Goal: Find specific page/section: Find specific page/section

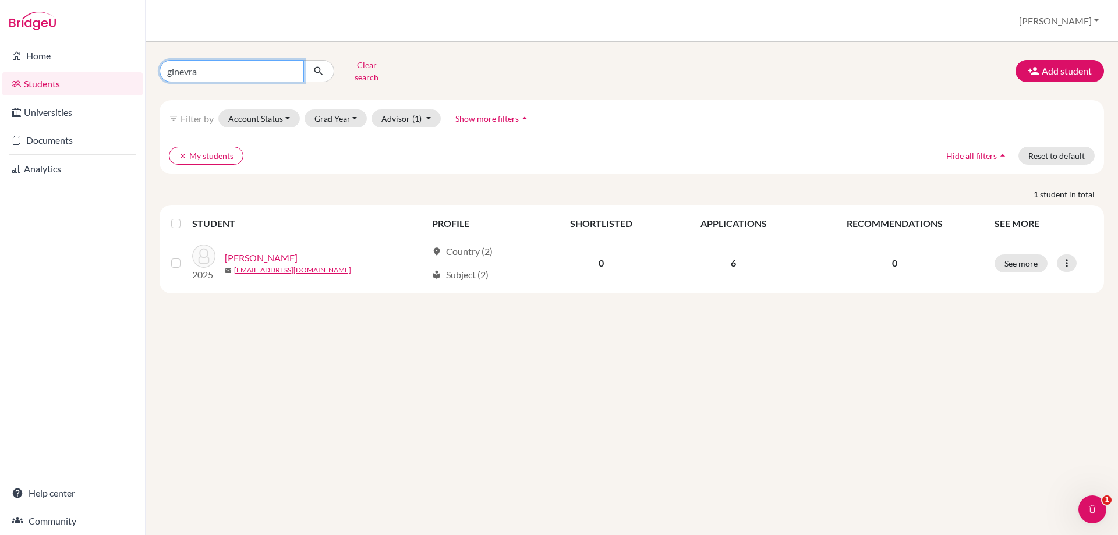
drag, startPoint x: 202, startPoint y: 63, endPoint x: 167, endPoint y: 73, distance: 36.2
click at [167, 73] on input "ginevra" at bounding box center [232, 71] width 144 height 22
click at [53, 173] on link "Analytics" at bounding box center [72, 168] width 140 height 23
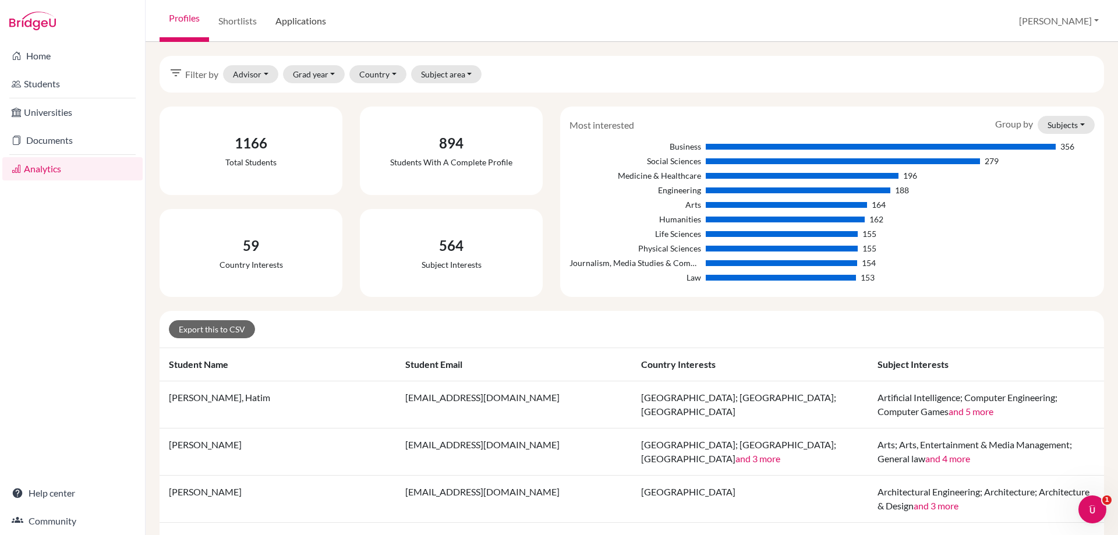
click at [294, 25] on link "Applications" at bounding box center [300, 21] width 69 height 42
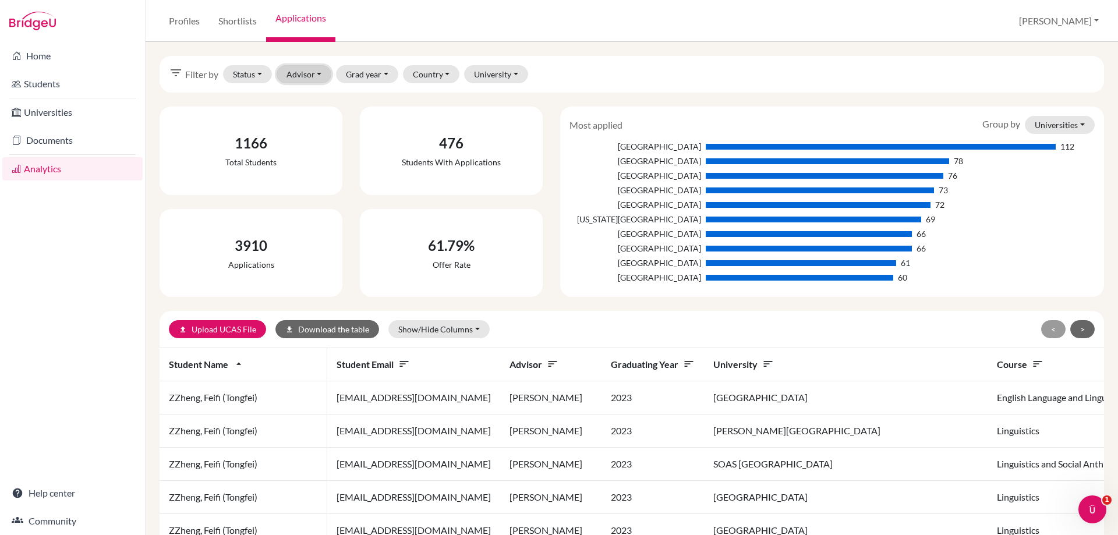
click at [310, 81] on button "Advisor" at bounding box center [304, 74] width 55 height 18
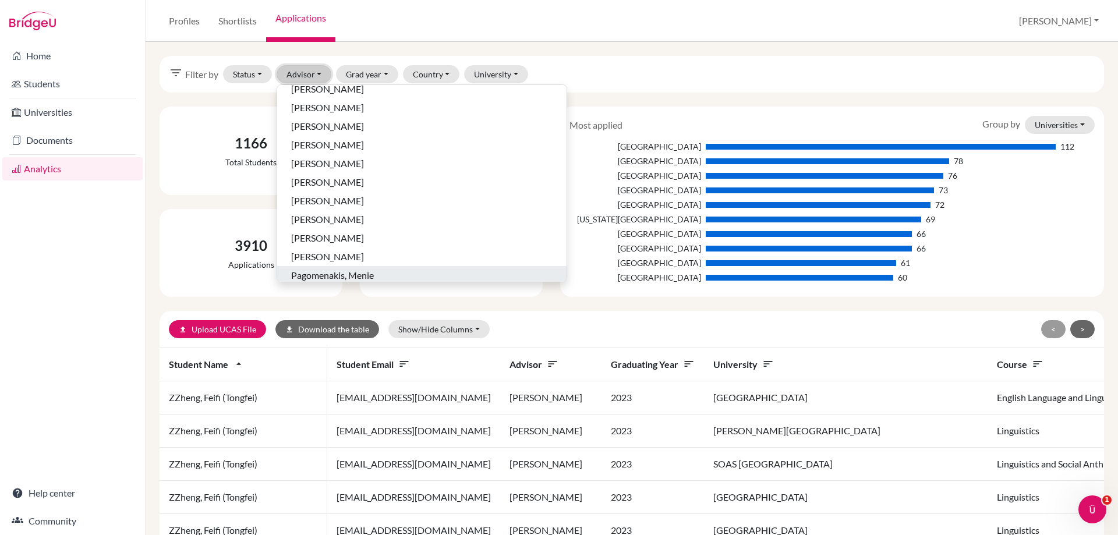
scroll to position [511, 0]
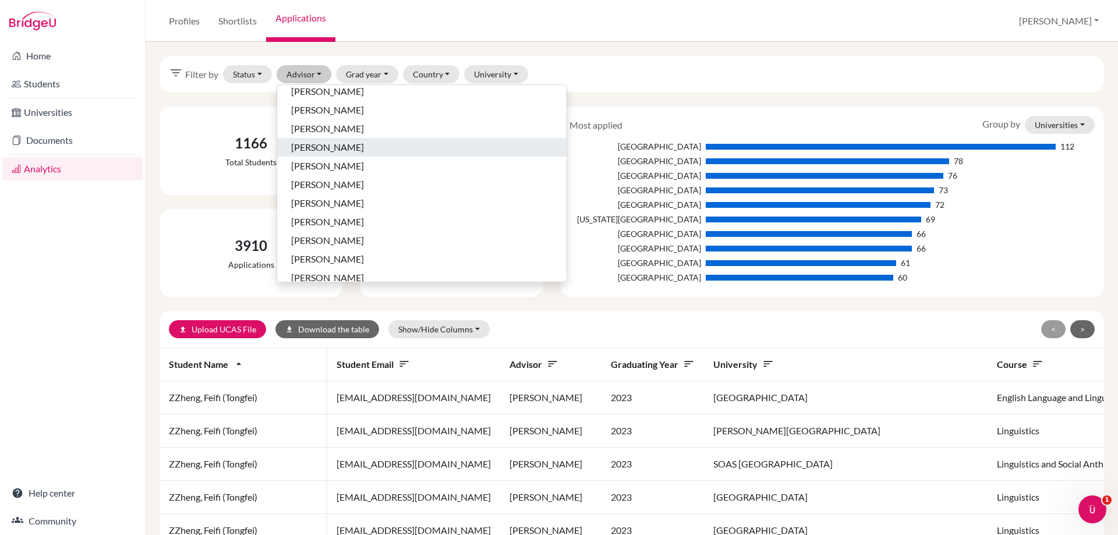
click at [360, 152] on span "M'Cartney, Michelle" at bounding box center [327, 147] width 73 height 14
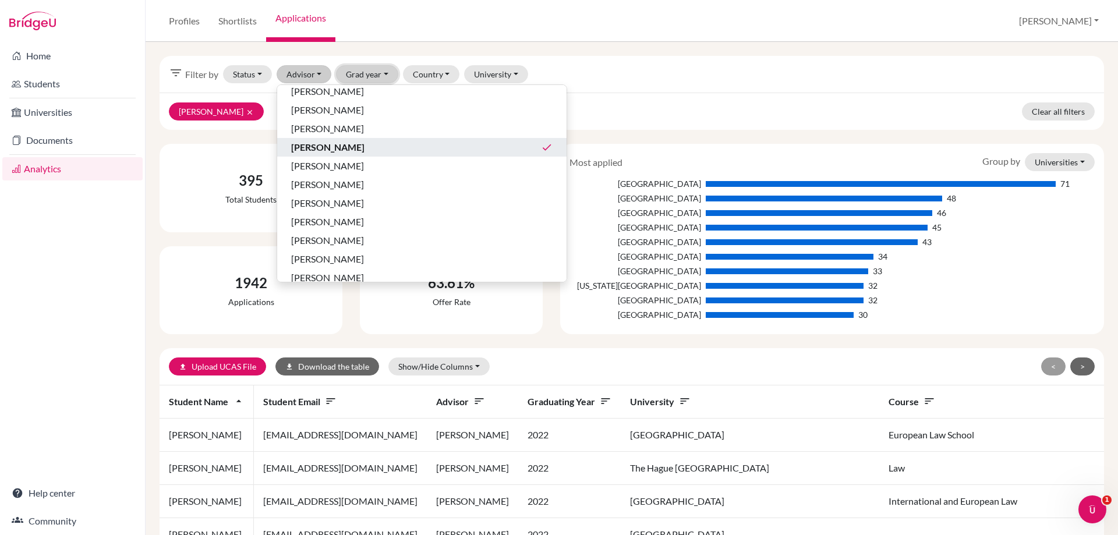
click at [355, 71] on button "Grad year" at bounding box center [367, 74] width 62 height 18
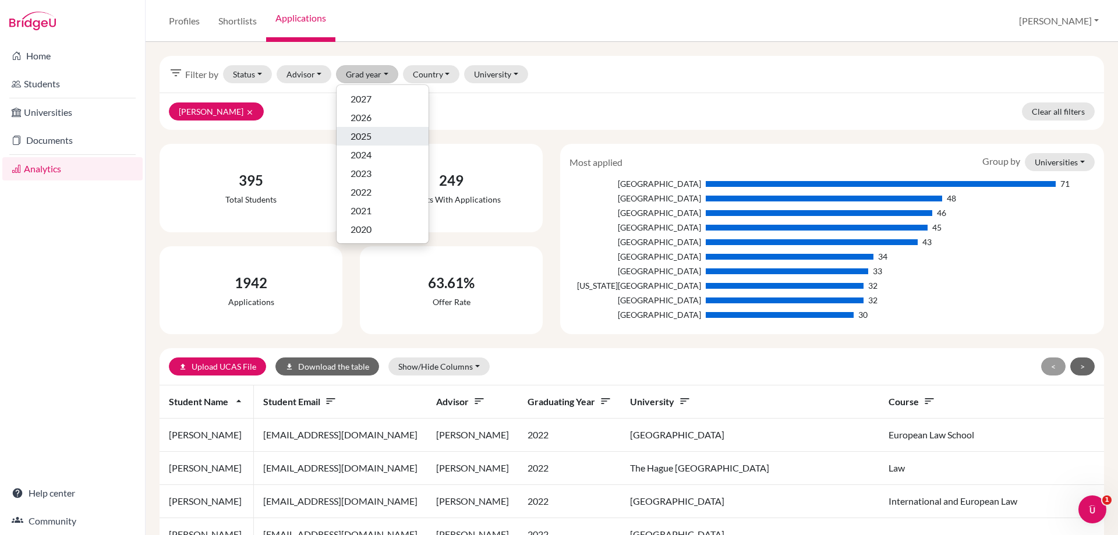
click at [366, 141] on span "2025" at bounding box center [360, 136] width 21 height 14
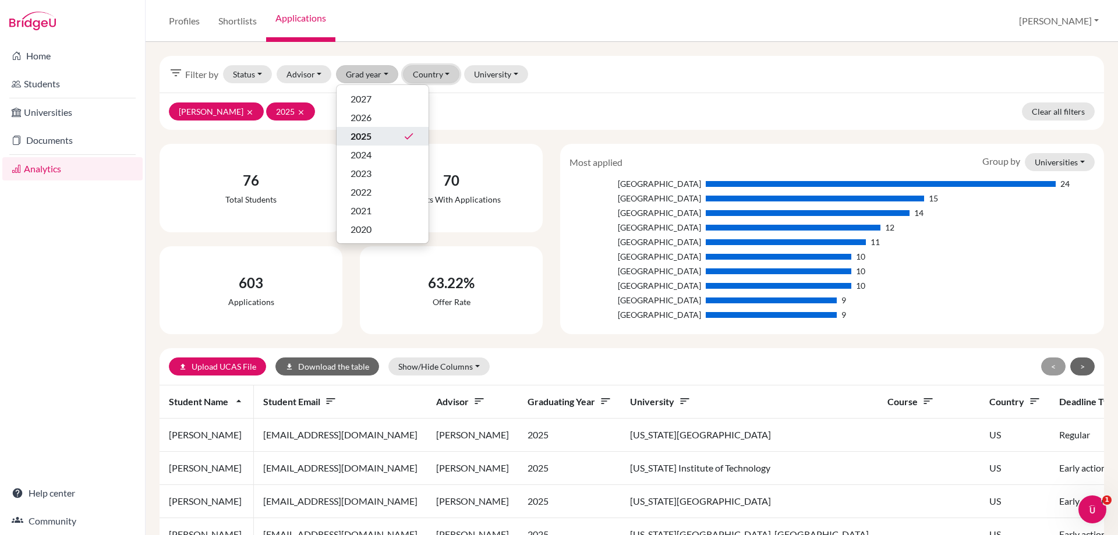
click at [431, 72] on button "Country" at bounding box center [431, 74] width 57 height 18
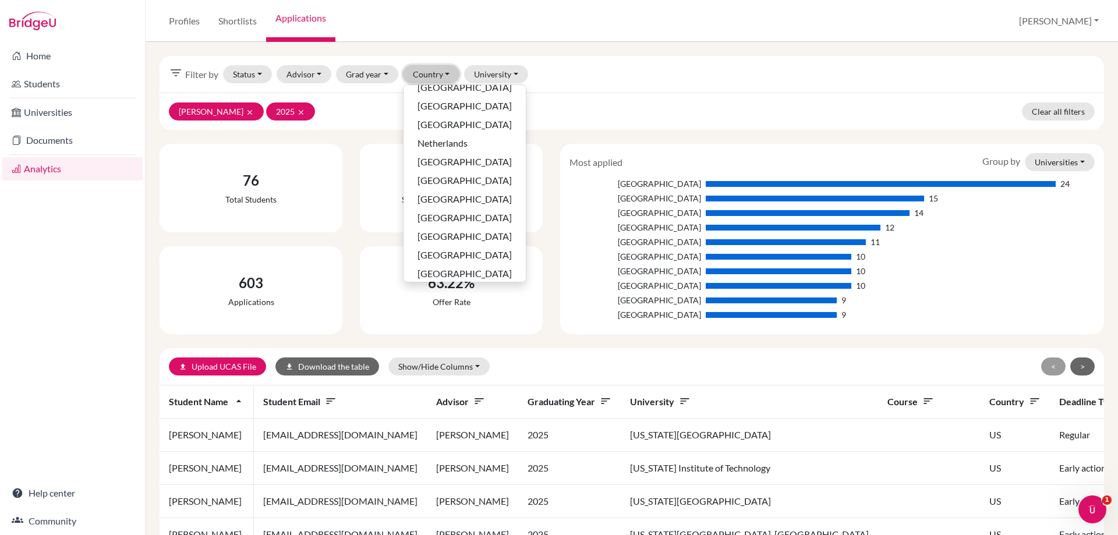
scroll to position [353, 0]
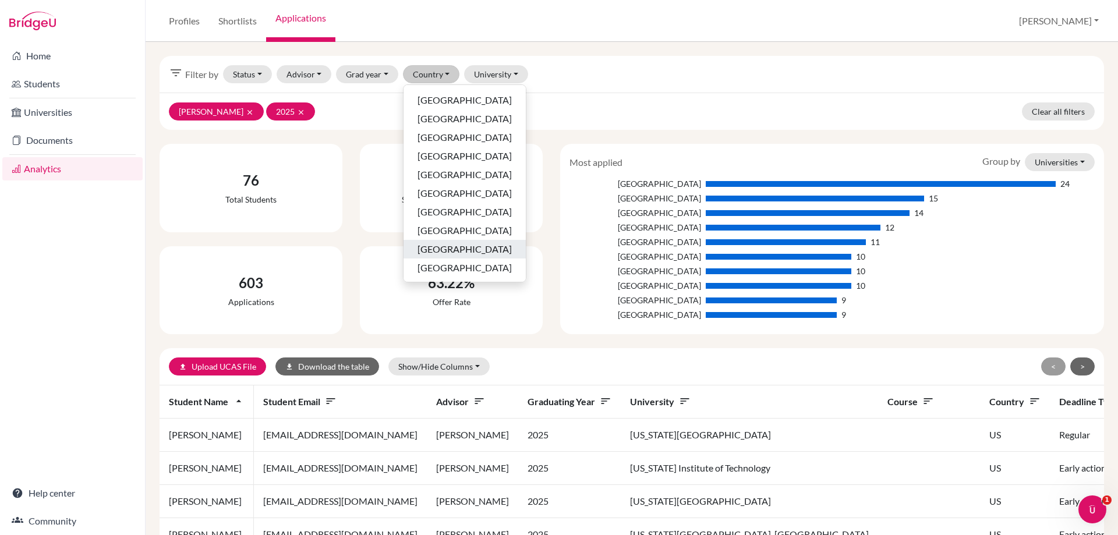
click at [444, 242] on button "[GEOGRAPHIC_DATA]" at bounding box center [464, 249] width 122 height 19
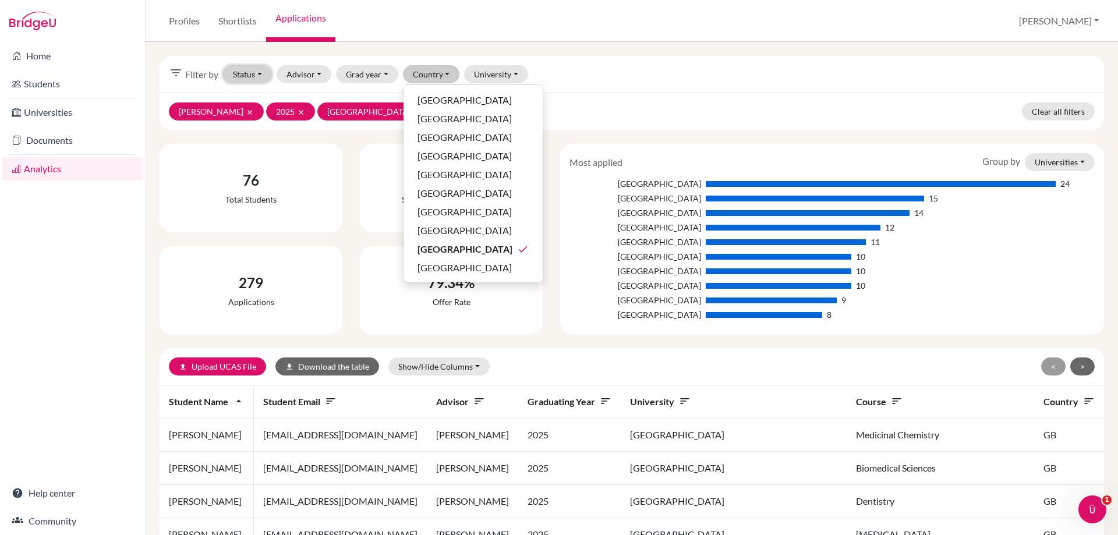
click at [239, 68] on button "Status" at bounding box center [247, 74] width 49 height 18
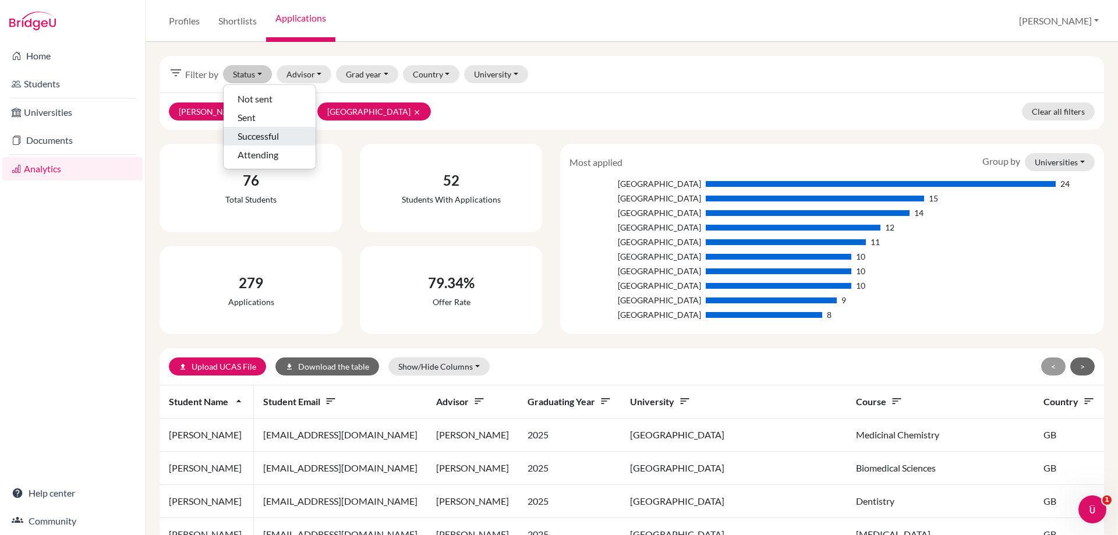
click at [239, 138] on span "Successful" at bounding box center [258, 136] width 41 height 14
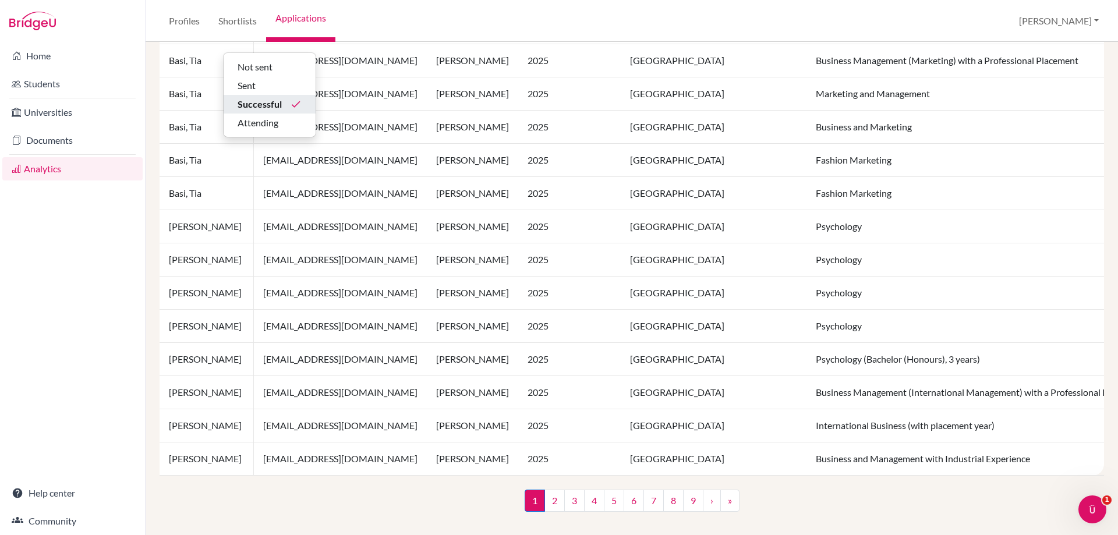
scroll to position [781, 0]
click at [544, 500] on link "2" at bounding box center [554, 501] width 20 height 22
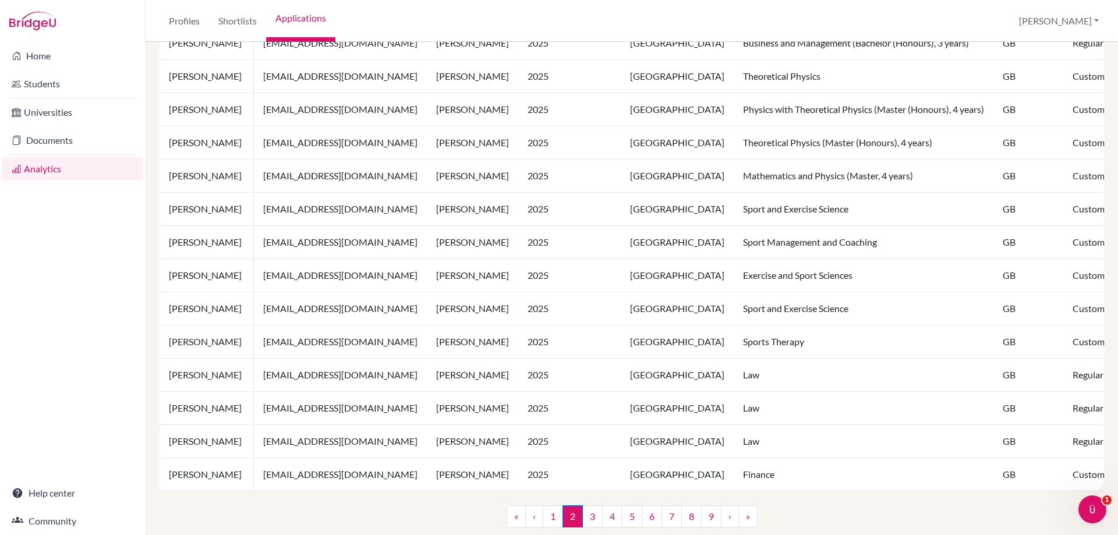
scroll to position [781, 0]
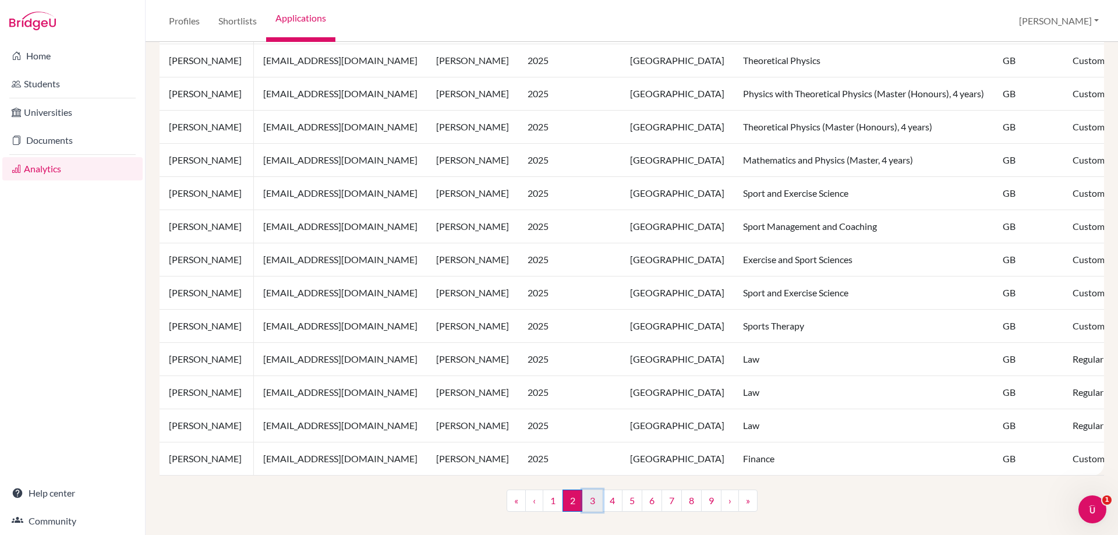
click at [590, 501] on link "3" at bounding box center [592, 501] width 20 height 22
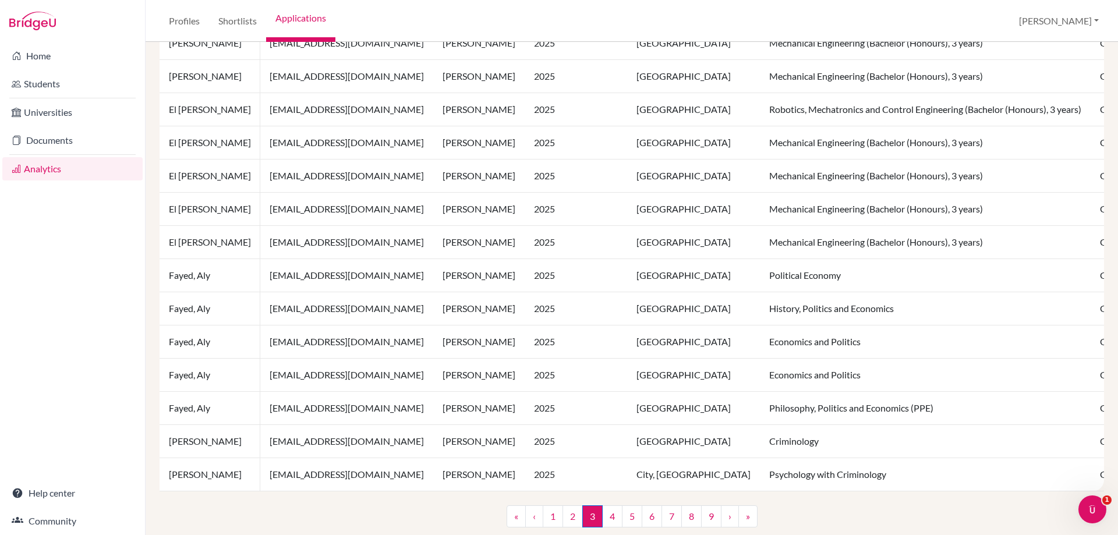
scroll to position [781, 0]
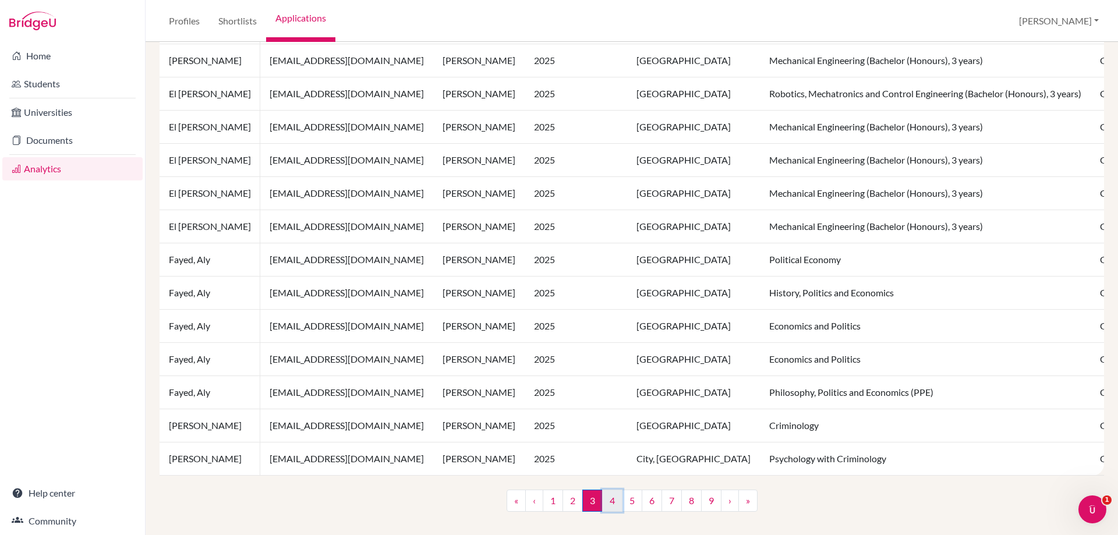
click at [605, 505] on link "4" at bounding box center [612, 501] width 20 height 22
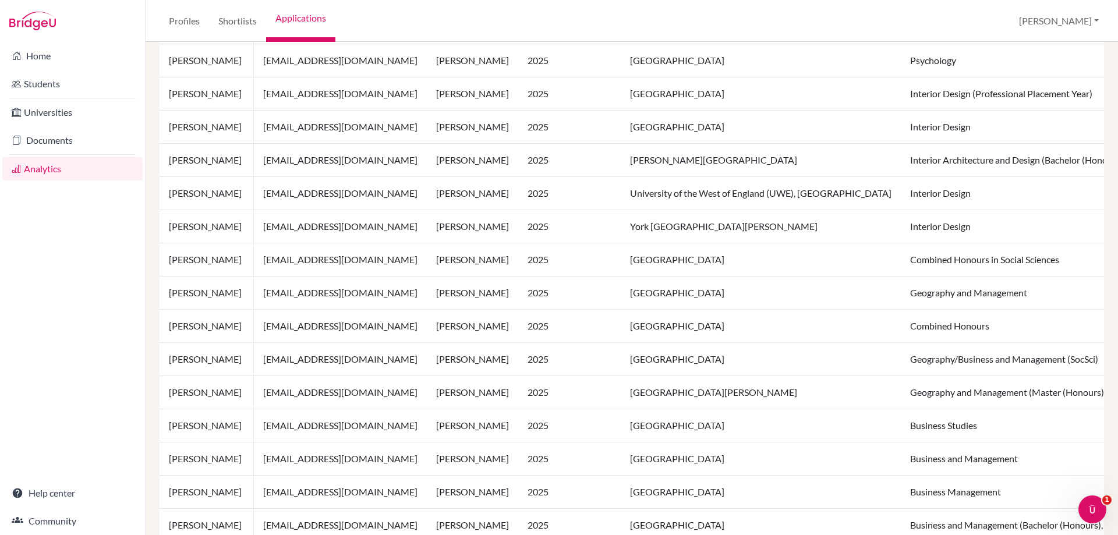
scroll to position [524, 0]
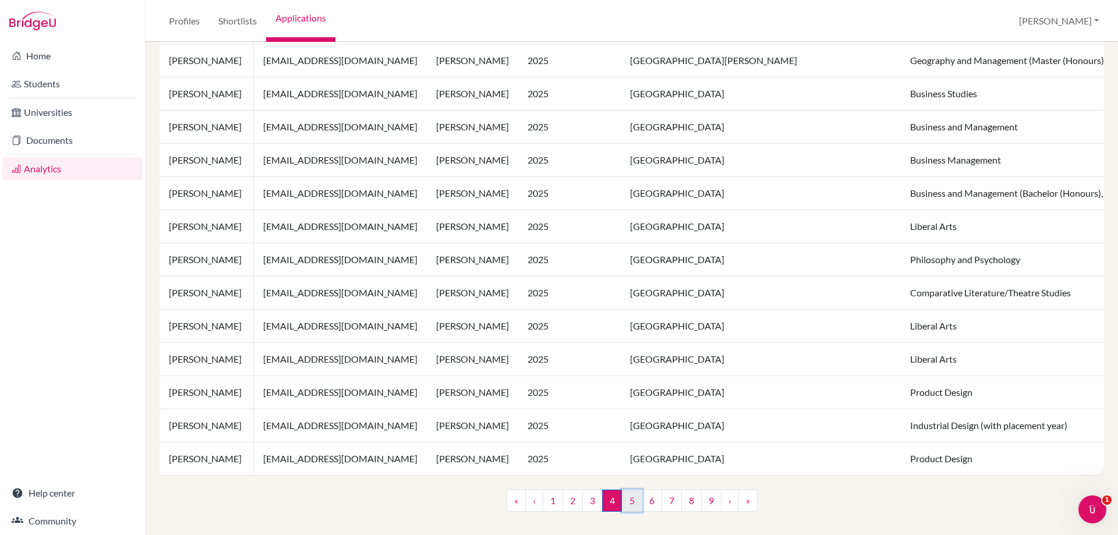
click at [625, 505] on link "5" at bounding box center [632, 501] width 20 height 22
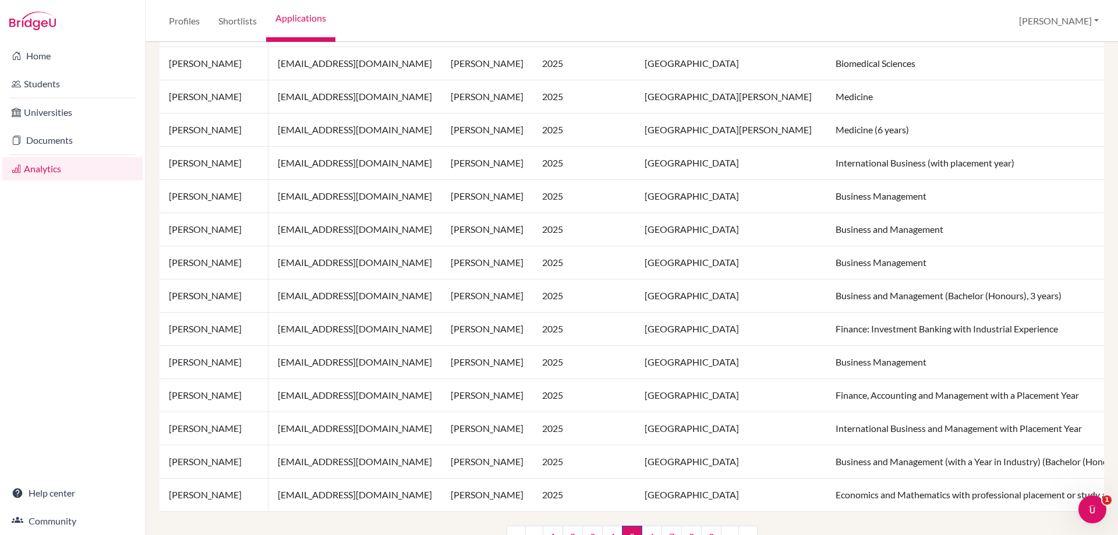
scroll to position [757, 0]
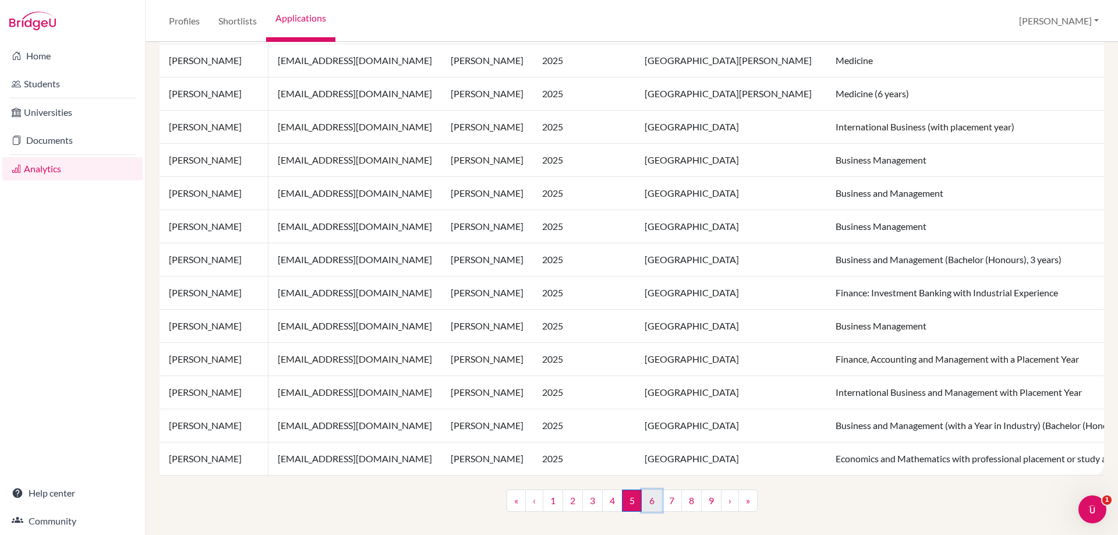
click at [650, 504] on link "6" at bounding box center [652, 501] width 20 height 22
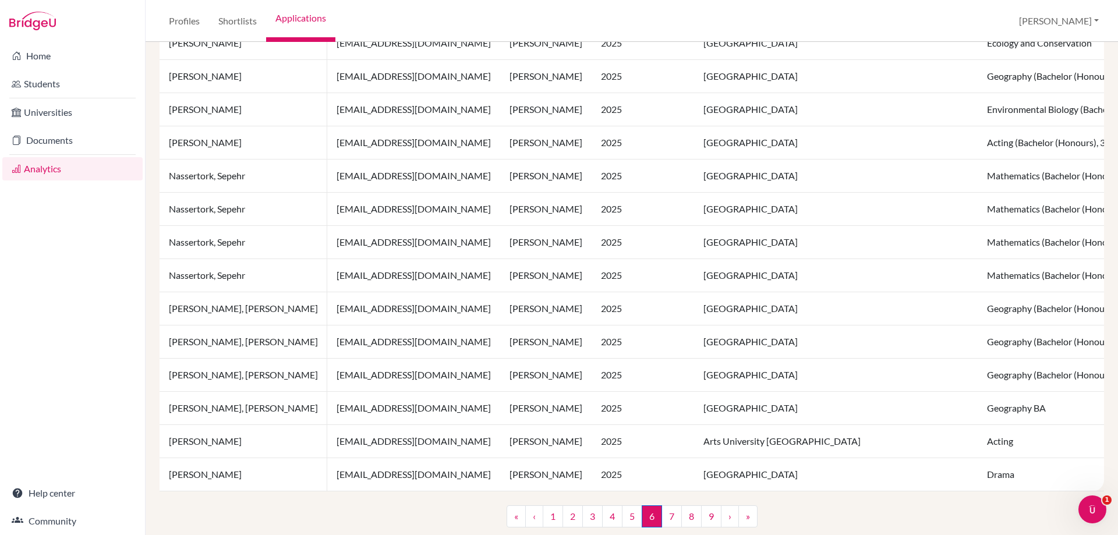
scroll to position [781, 0]
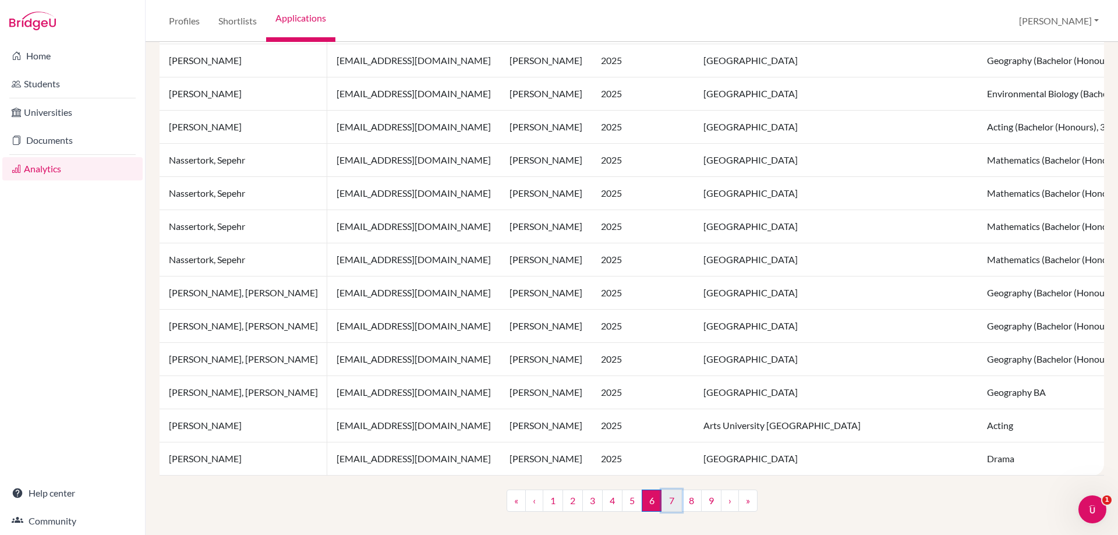
click at [665, 500] on link "7" at bounding box center [671, 501] width 20 height 22
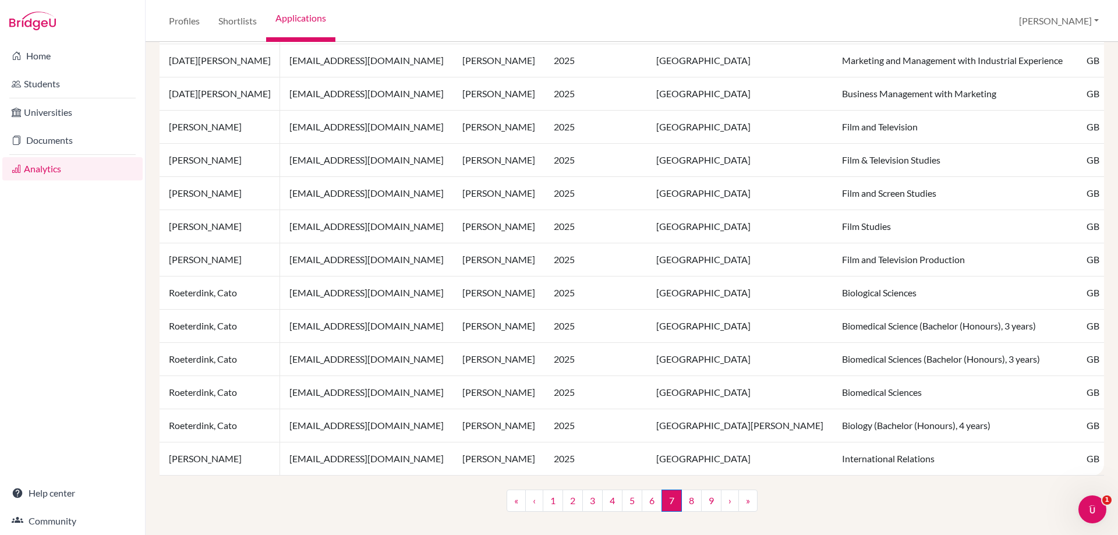
scroll to position [781, 0]
click at [687, 512] on nav "« ‹ 1 2 3 4 5 6 7 (current) 8 9 › »" at bounding box center [632, 505] width 251 height 31
click at [688, 504] on link "8" at bounding box center [691, 501] width 20 height 22
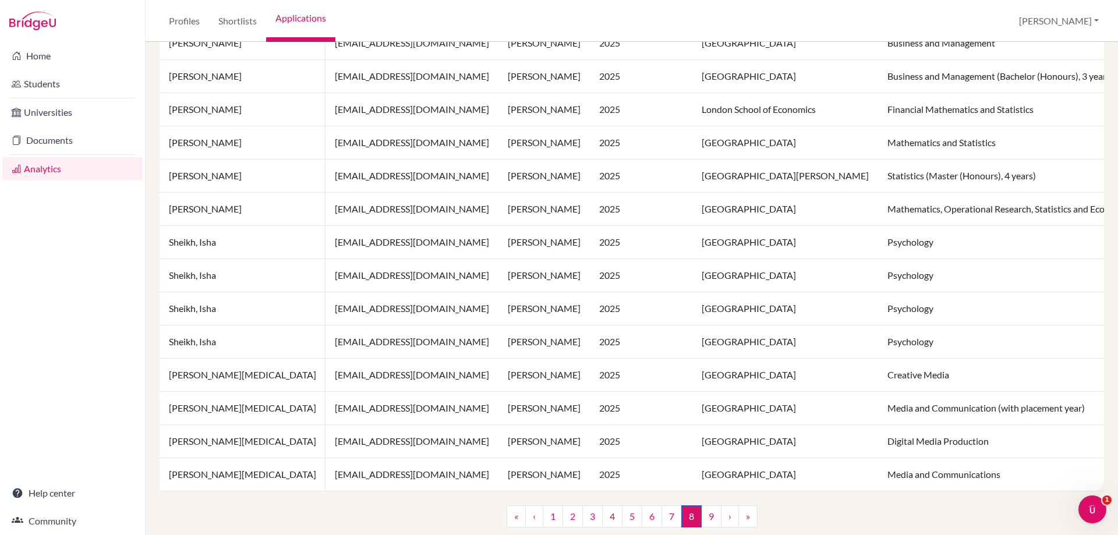
scroll to position [781, 0]
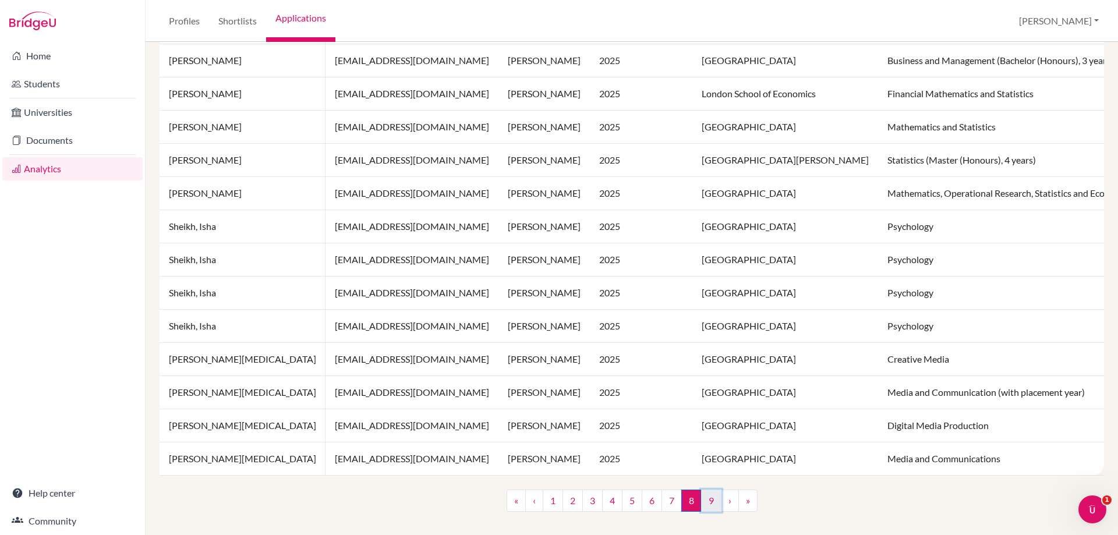
click at [710, 501] on link "9" at bounding box center [711, 501] width 20 height 22
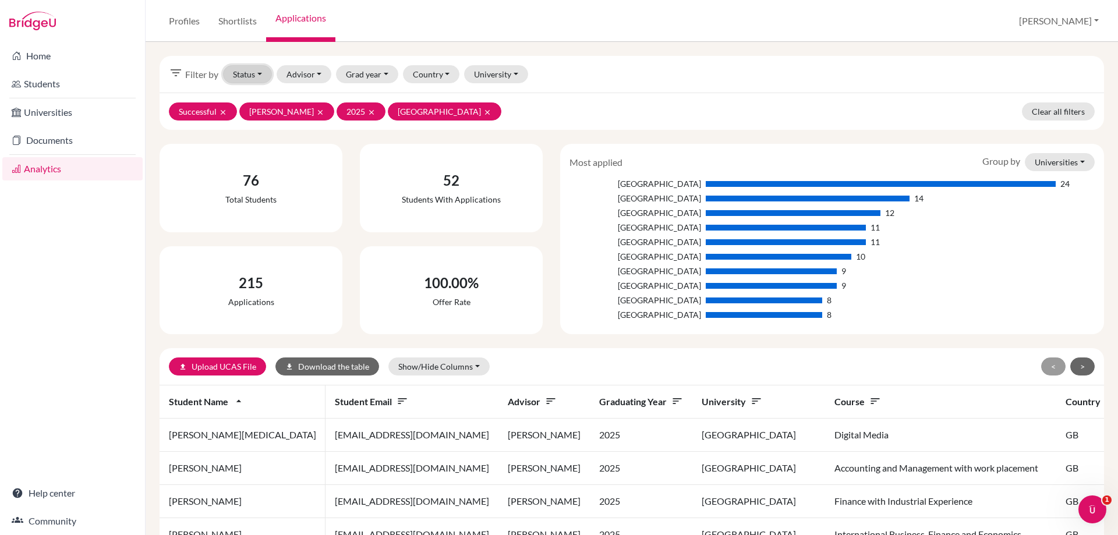
click at [239, 73] on button "Status" at bounding box center [247, 74] width 49 height 18
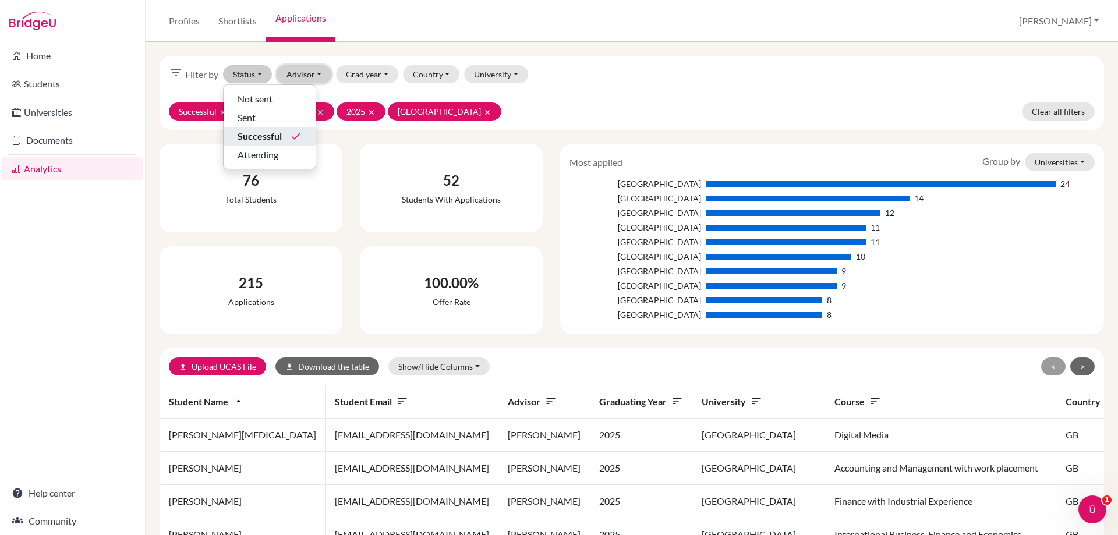
click at [300, 70] on button "Advisor" at bounding box center [304, 74] width 55 height 18
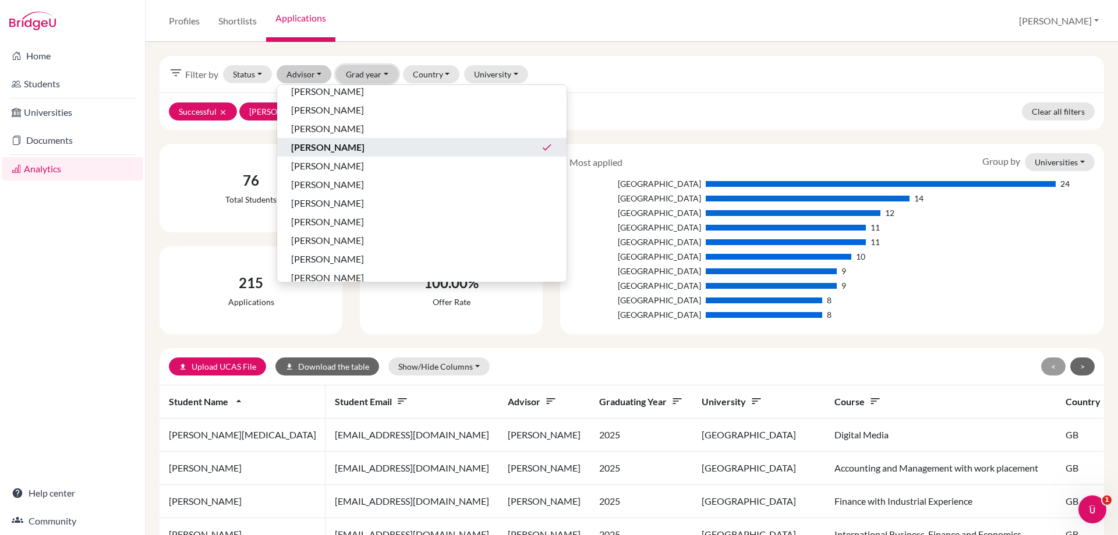
click at [362, 69] on button "Grad year" at bounding box center [367, 74] width 62 height 18
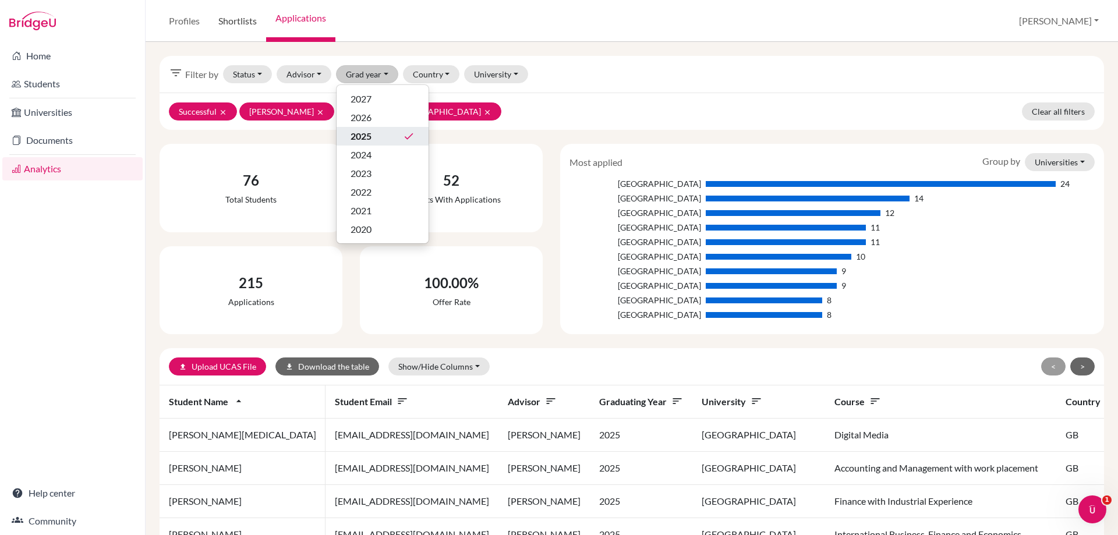
click at [228, 16] on link "Shortlists" at bounding box center [237, 21] width 57 height 42
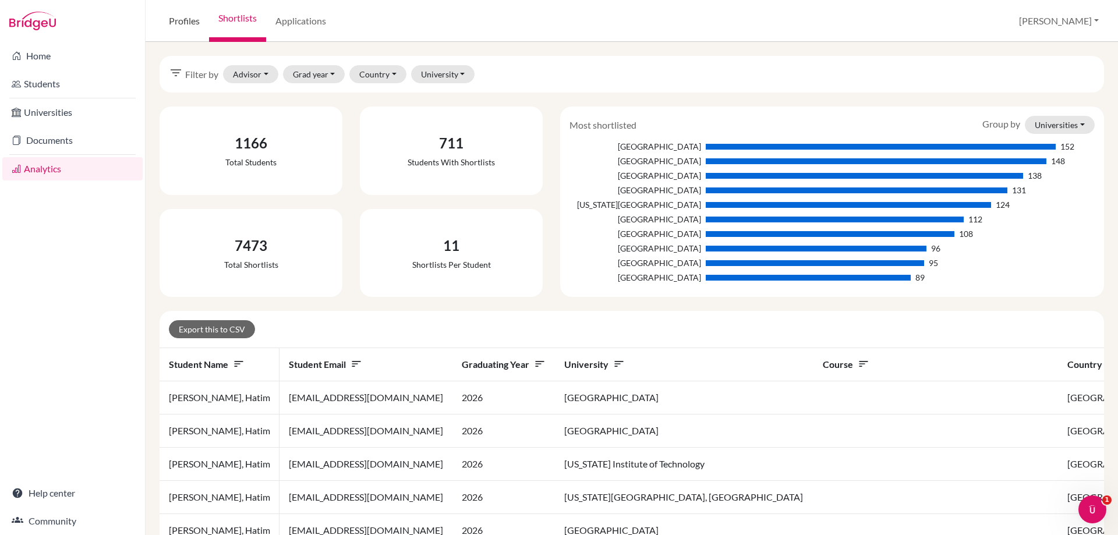
click at [177, 22] on link "Profiles" at bounding box center [184, 21] width 49 height 42
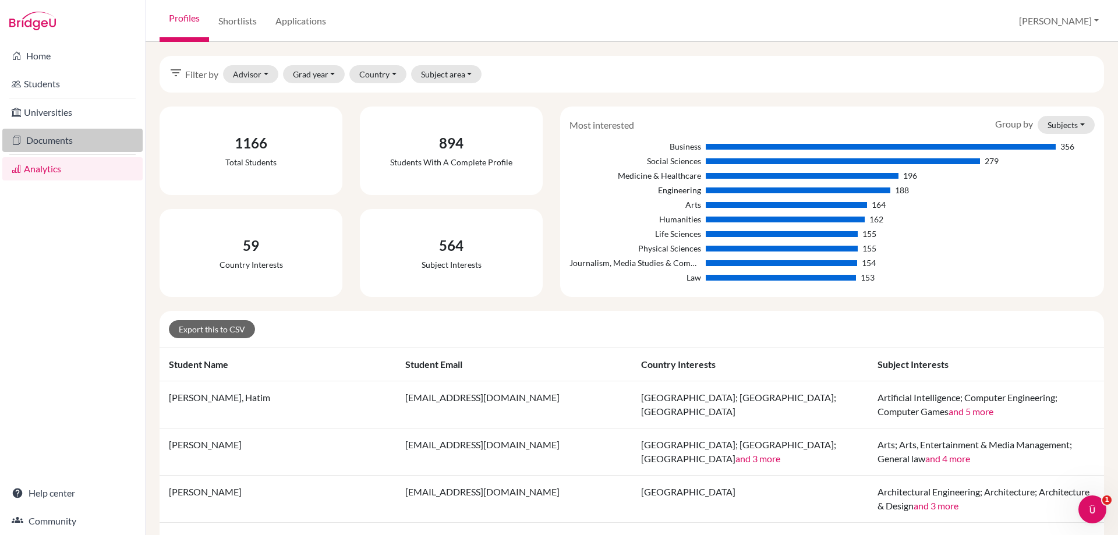
click at [61, 137] on link "Documents" at bounding box center [72, 140] width 140 height 23
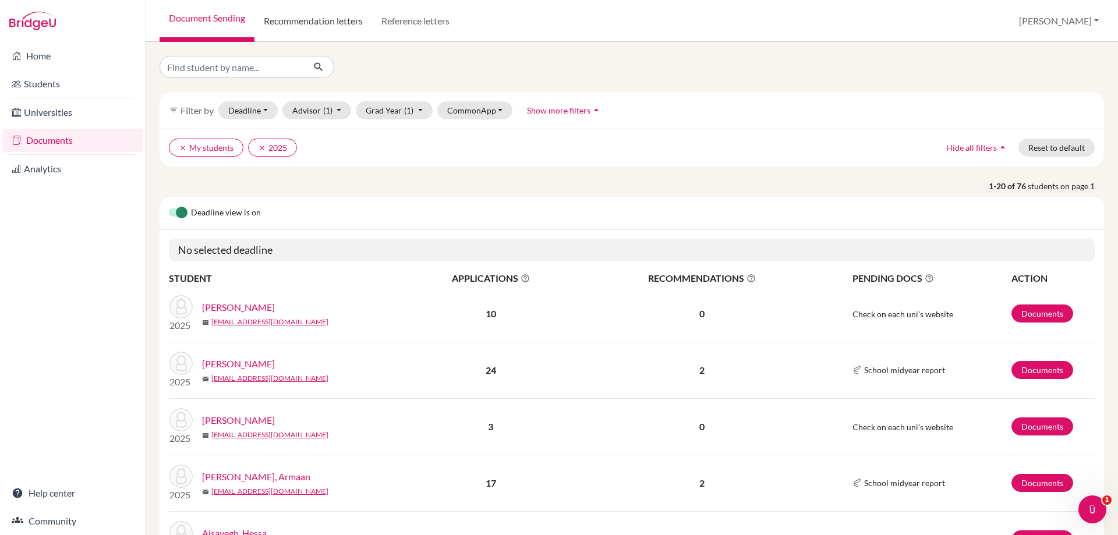
click at [325, 23] on link "Recommendation letters" at bounding box center [313, 21] width 118 height 42
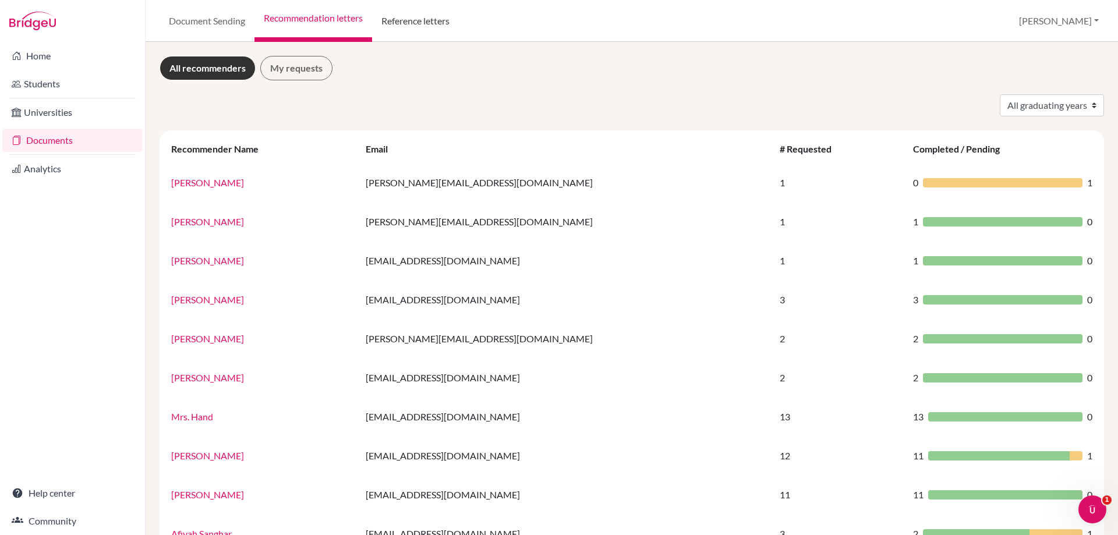
click at [409, 17] on link "Reference letters" at bounding box center [415, 21] width 87 height 42
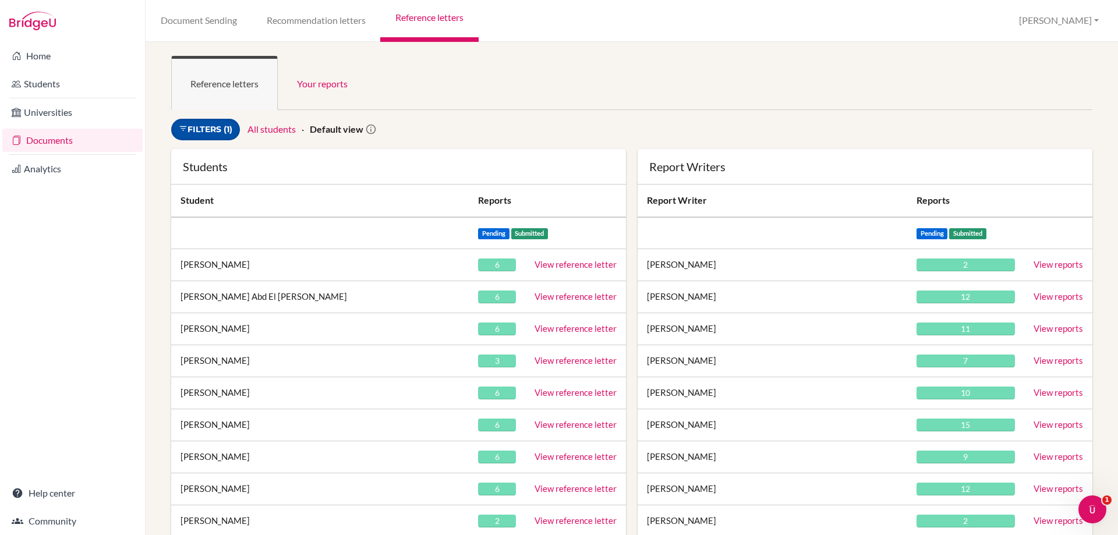
click at [203, 126] on link "Filters (1)" at bounding box center [205, 130] width 69 height 22
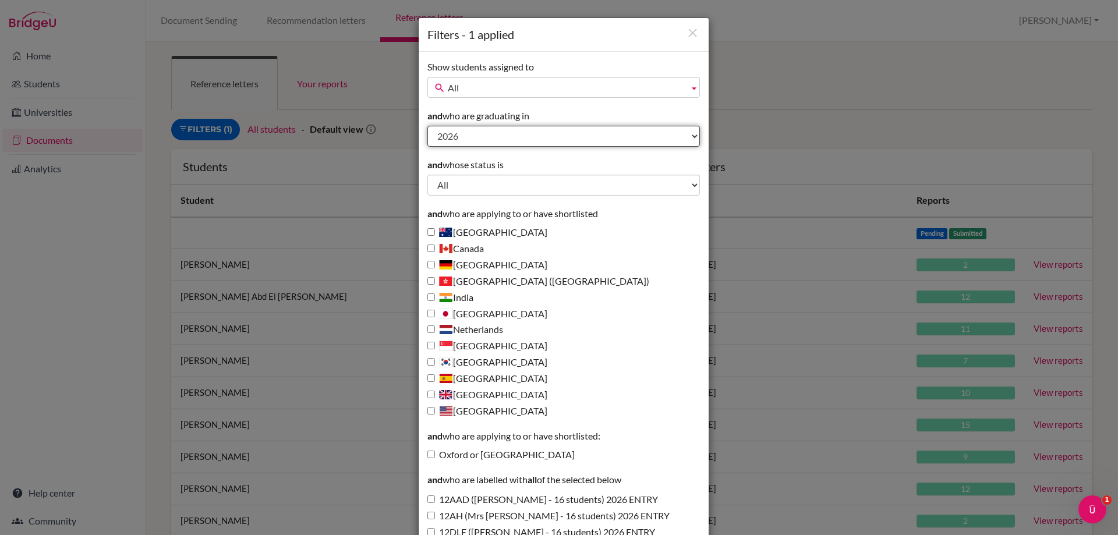
click at [459, 134] on select "All 2027 2026 2025 2024 2023 2022 2021 2020" at bounding box center [563, 136] width 272 height 21
select select "2025"
click at [427, 126] on select "All 2027 2026 2025 2024 2023 2022 2021 2020" at bounding box center [563, 136] width 272 height 21
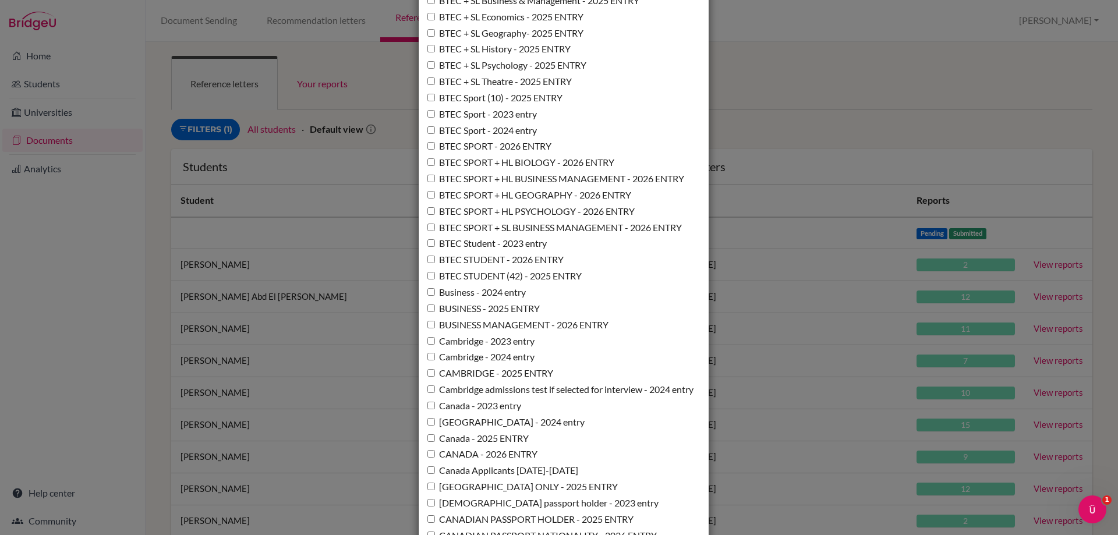
scroll to position [2503, 0]
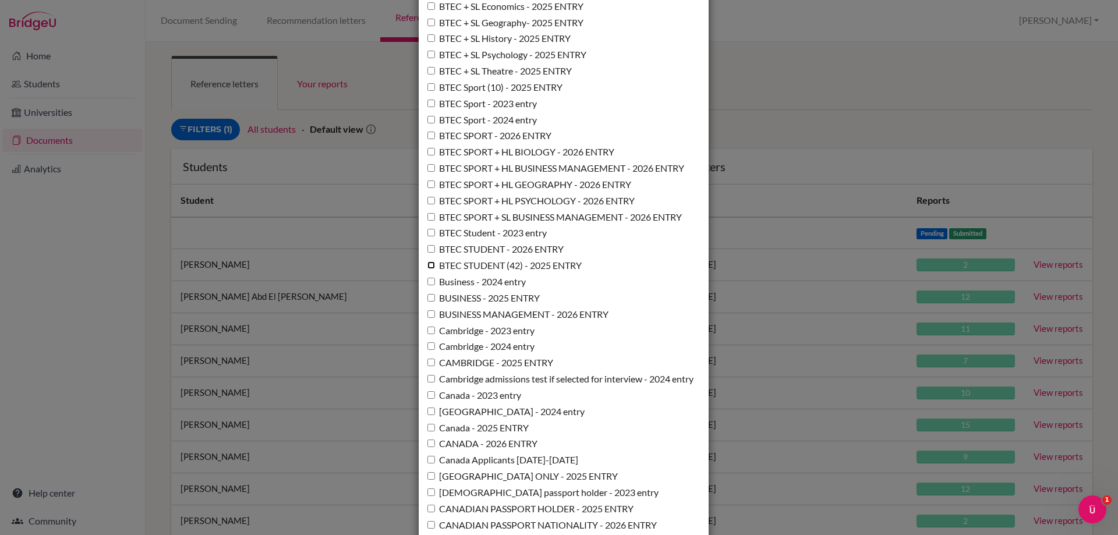
click at [427, 267] on input "BTEC STUDENT (42) - 2025 ENTRY" at bounding box center [431, 265] width 8 height 8
checkbox input "true"
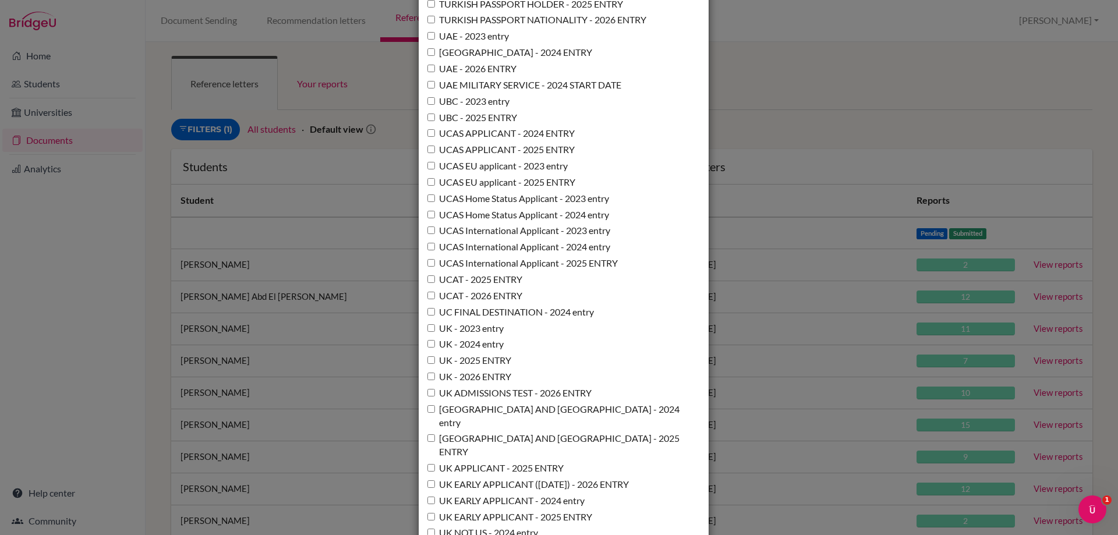
scroll to position [8450, 0]
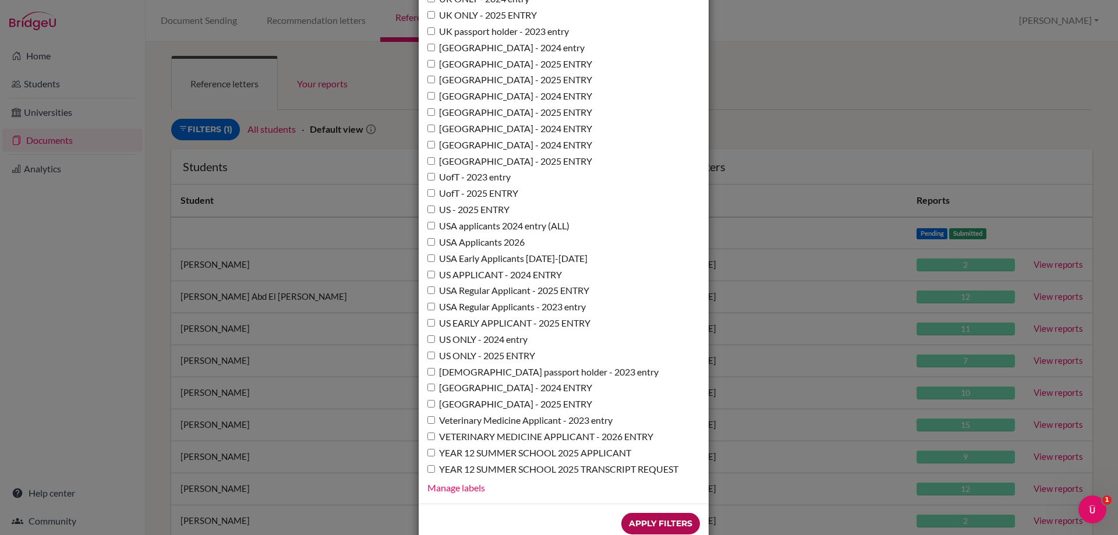
click at [677, 513] on input "Apply Filters" at bounding box center [660, 524] width 79 height 22
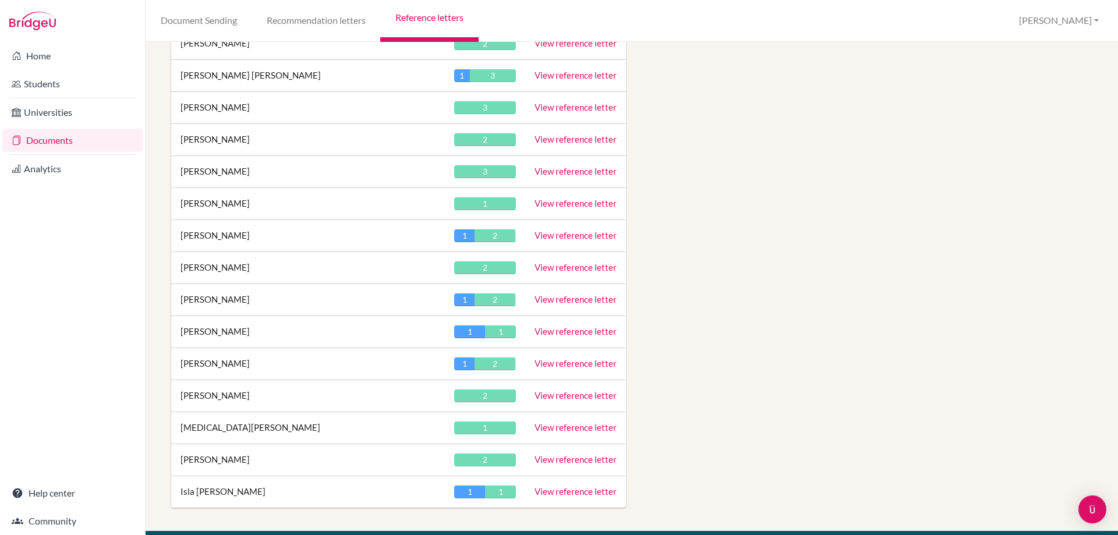
scroll to position [1106, 0]
